Goal: Browse casually: Explore the website without a specific task or goal

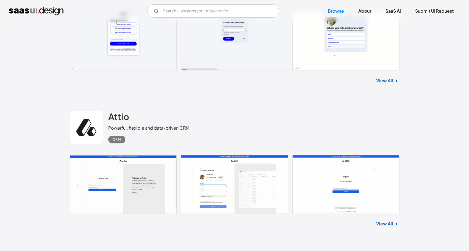
scroll to position [275, 0]
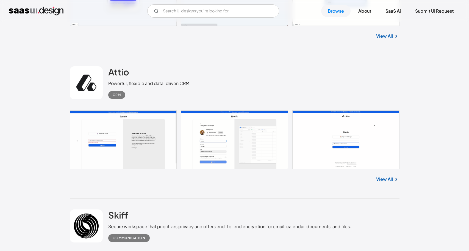
click at [385, 176] on link "View All" at bounding box center [384, 179] width 17 height 7
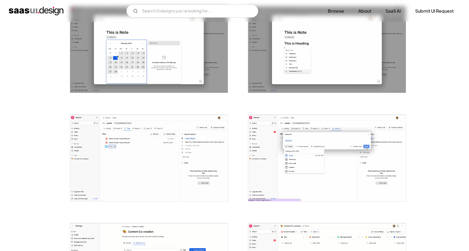
scroll to position [1096, 0]
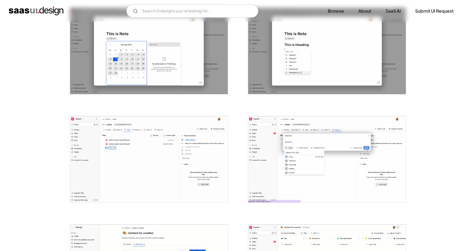
click at [296, 76] on img "open lightbox" at bounding box center [327, 51] width 158 height 86
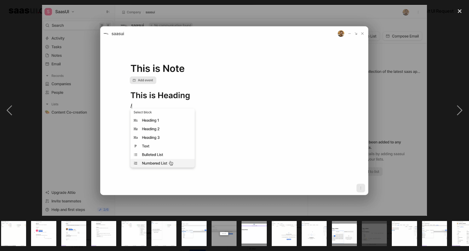
scroll to position [0, 216]
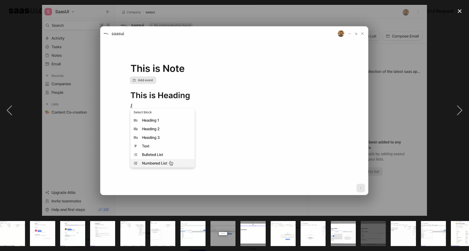
click at [316, 82] on img at bounding box center [234, 110] width 385 height 211
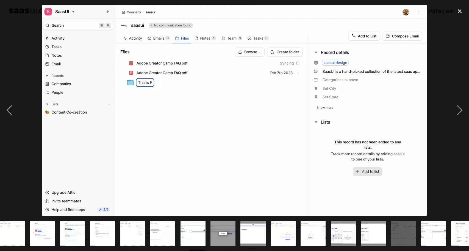
click at [435, 97] on div at bounding box center [234, 110] width 469 height 211
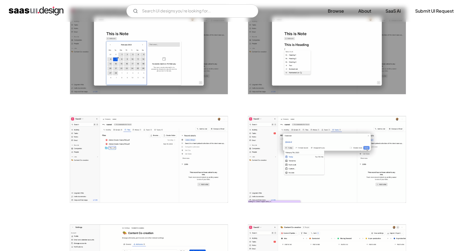
scroll to position [0, 0]
click at [126, 39] on img "open lightbox" at bounding box center [149, 51] width 158 height 86
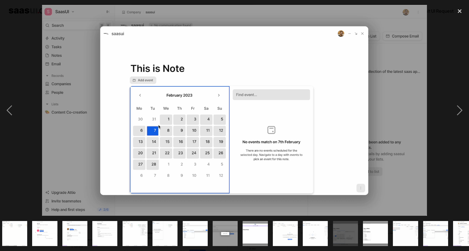
scroll to position [0, 216]
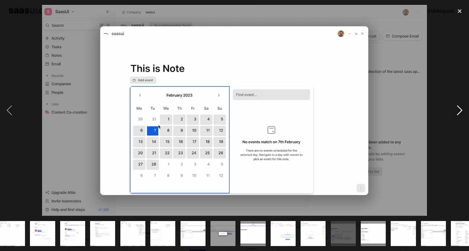
click at [455, 106] on div "next image" at bounding box center [460, 110] width 19 height 211
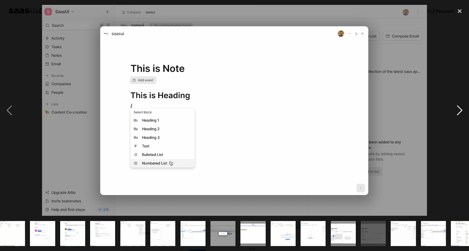
click at [457, 100] on div "next image" at bounding box center [460, 110] width 19 height 211
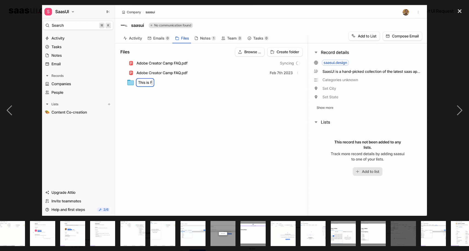
click at [442, 104] on div at bounding box center [234, 110] width 469 height 211
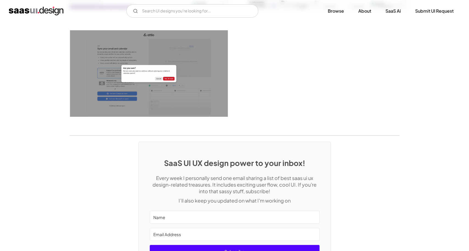
scroll to position [1486, 0]
